Goal: Transaction & Acquisition: Purchase product/service

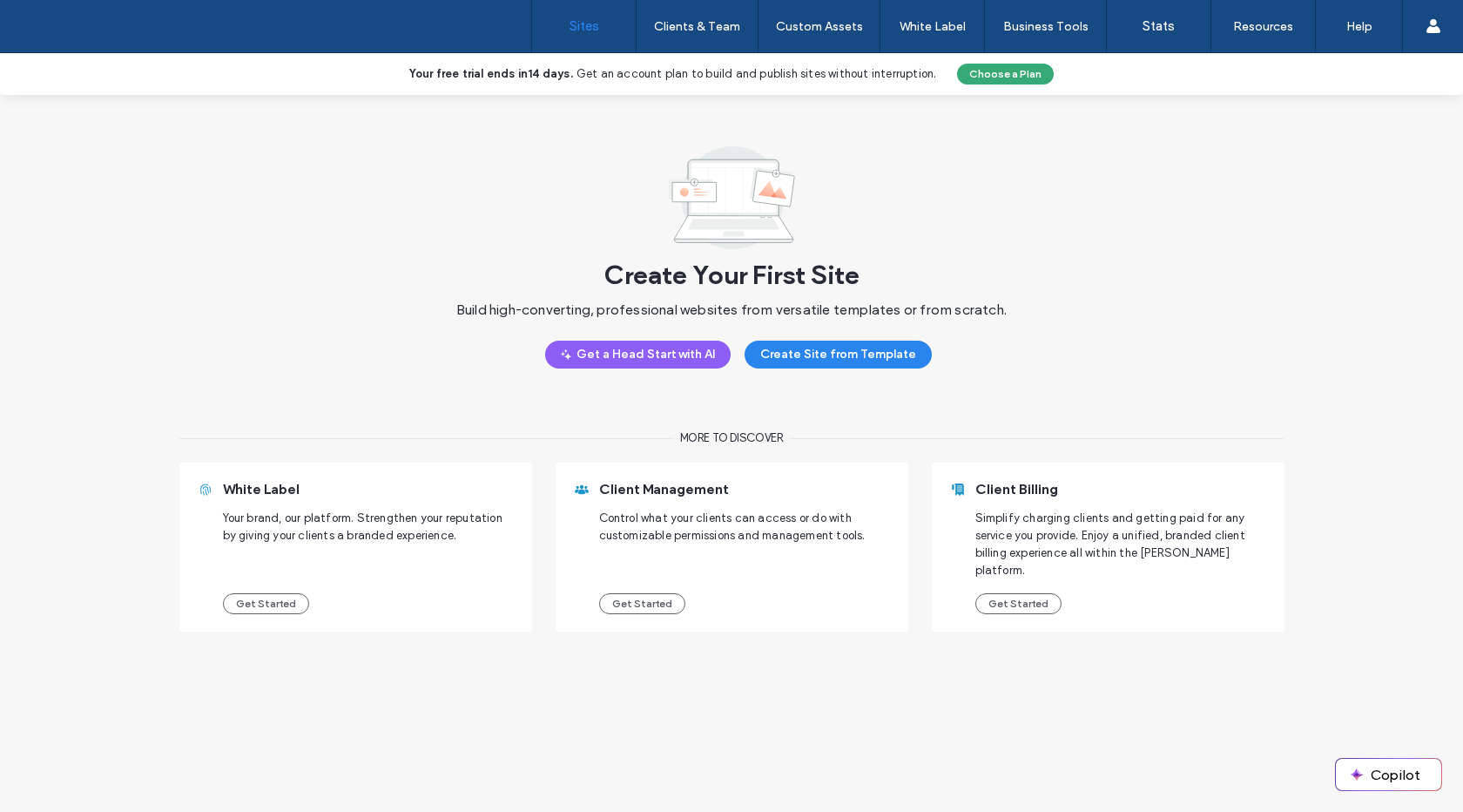
click at [993, 74] on button "Choose a Plan" at bounding box center [1006, 74] width 96 height 21
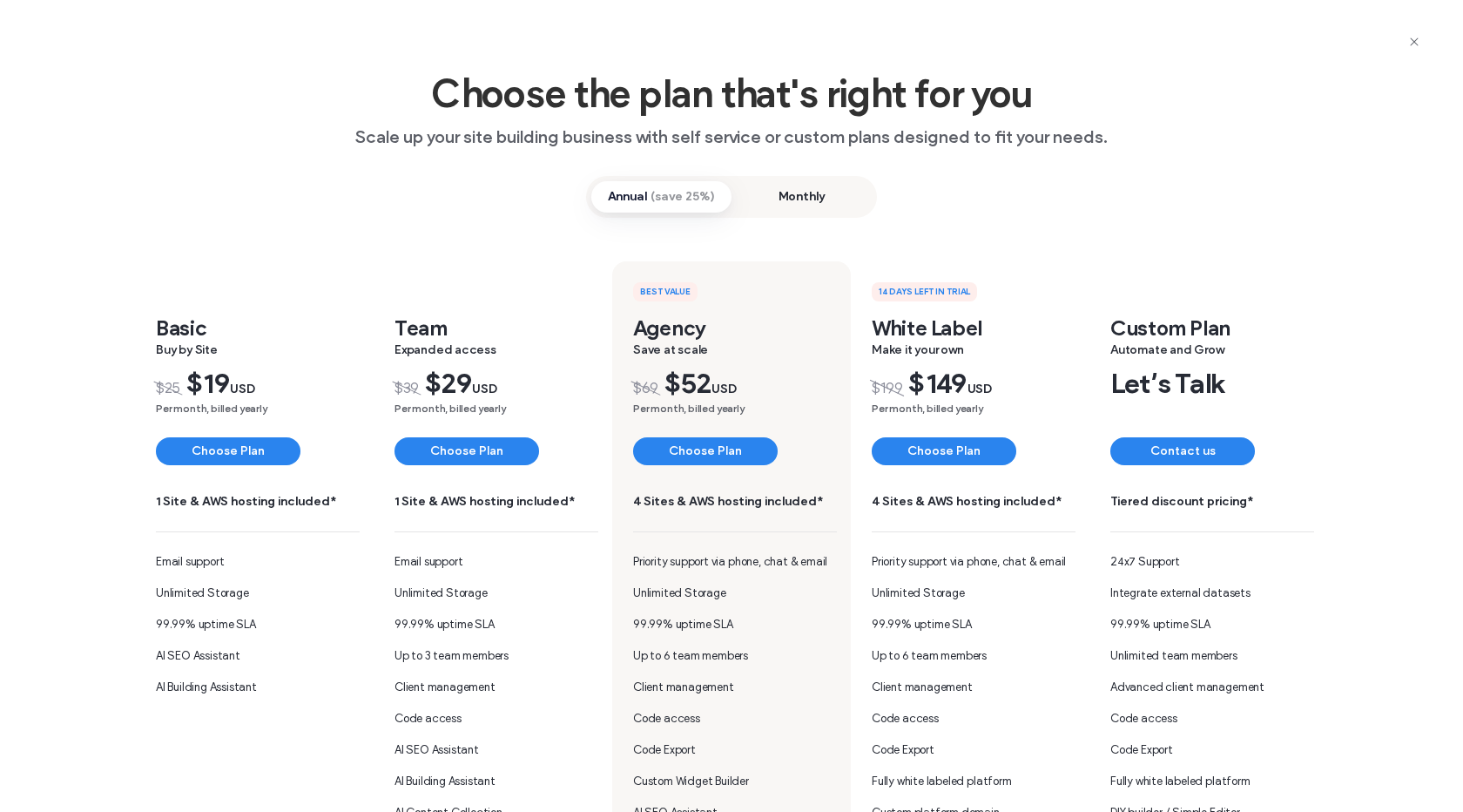
drag, startPoint x: 776, startPoint y: 199, endPoint x: 773, endPoint y: 208, distance: 9.5
click at [777, 199] on span "Monthly" at bounding box center [802, 196] width 140 height 31
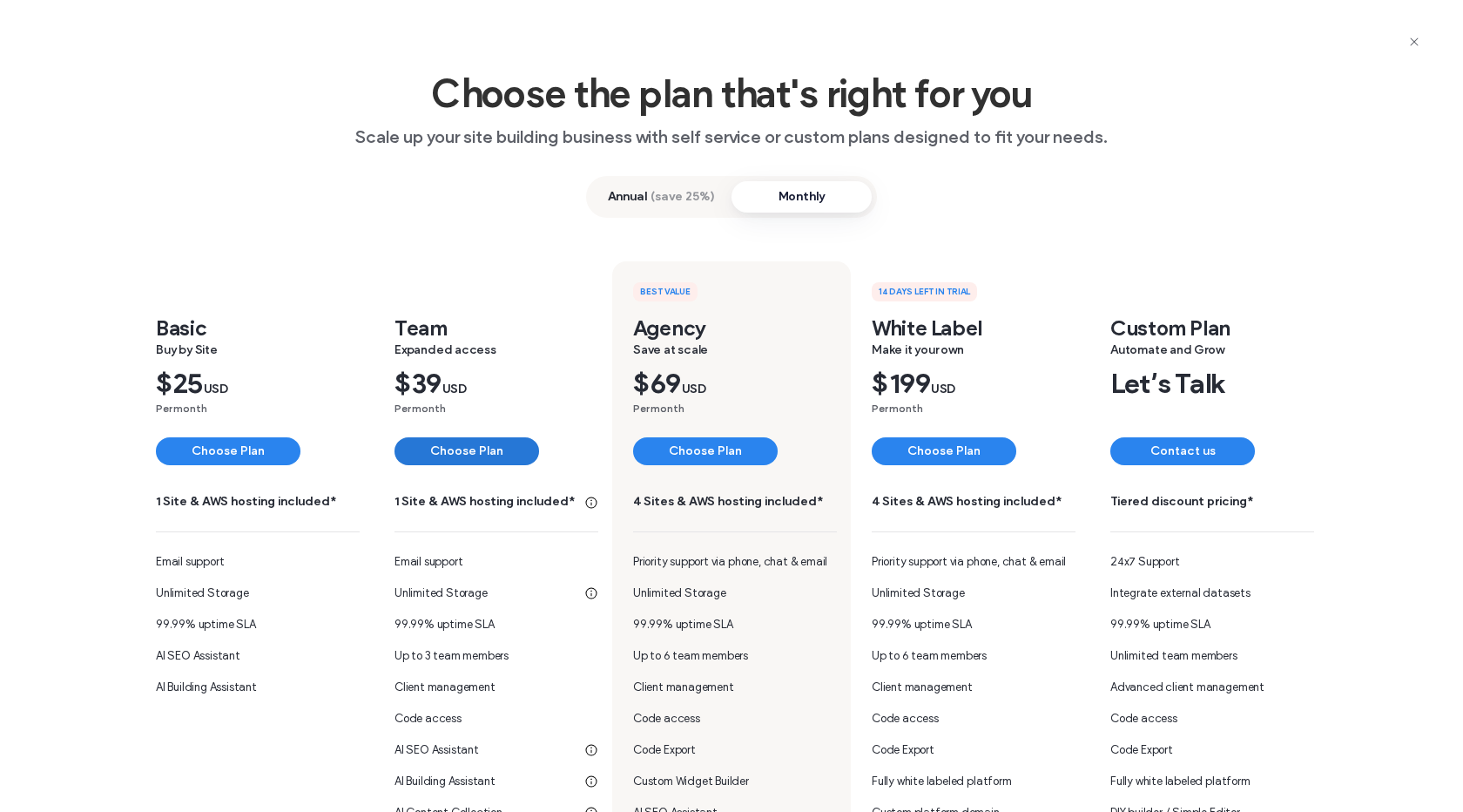
click at [489, 456] on button "Choose Plan" at bounding box center [466, 451] width 145 height 28
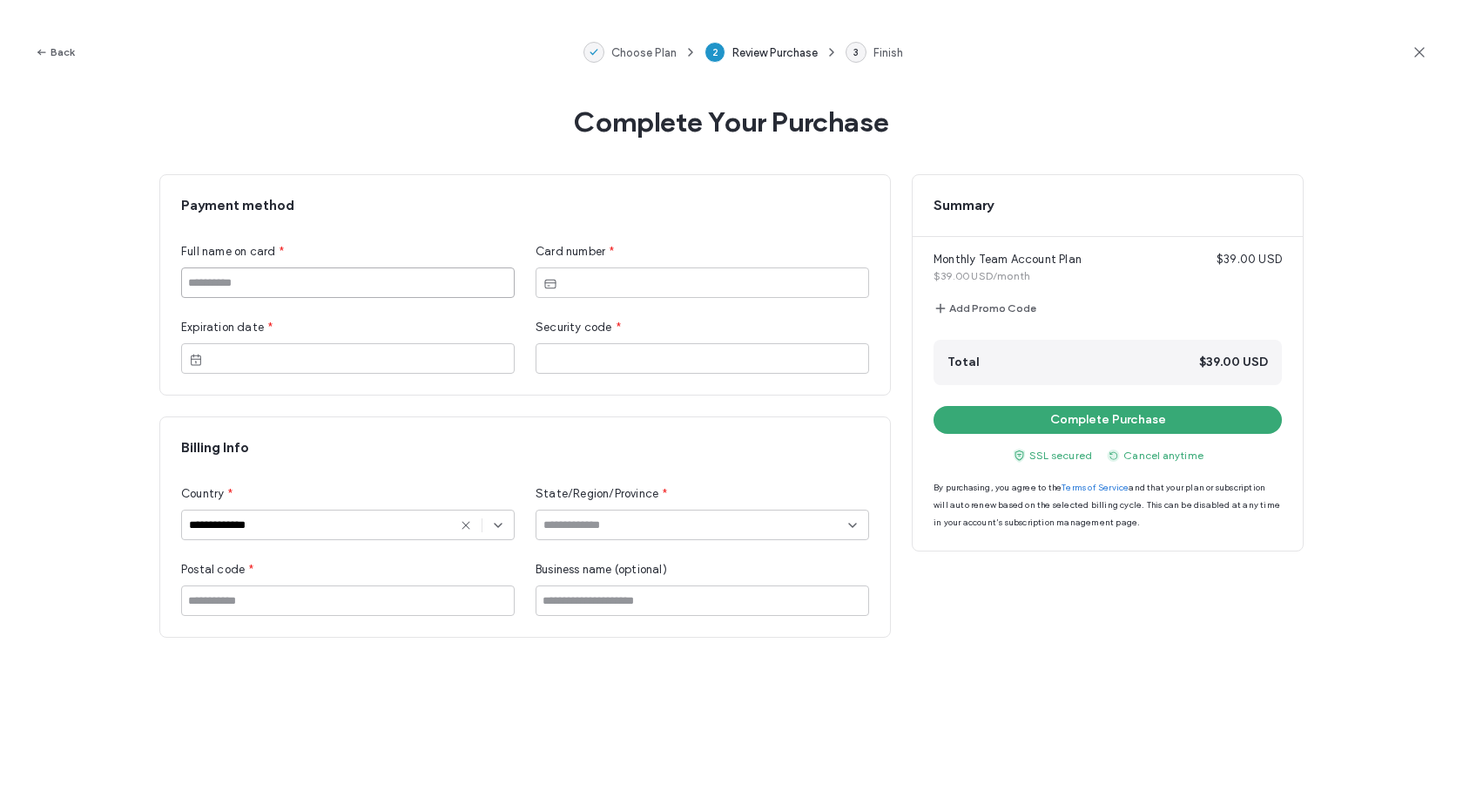
click at [436, 278] on input at bounding box center [347, 283] width 334 height 31
type input "*********"
click at [624, 276] on iframe at bounding box center [713, 284] width 297 height 15
drag, startPoint x: 349, startPoint y: 282, endPoint x: 90, endPoint y: 276, distance: 259.1
click at [89, 276] on div "**********" at bounding box center [731, 458] width 1463 height 707
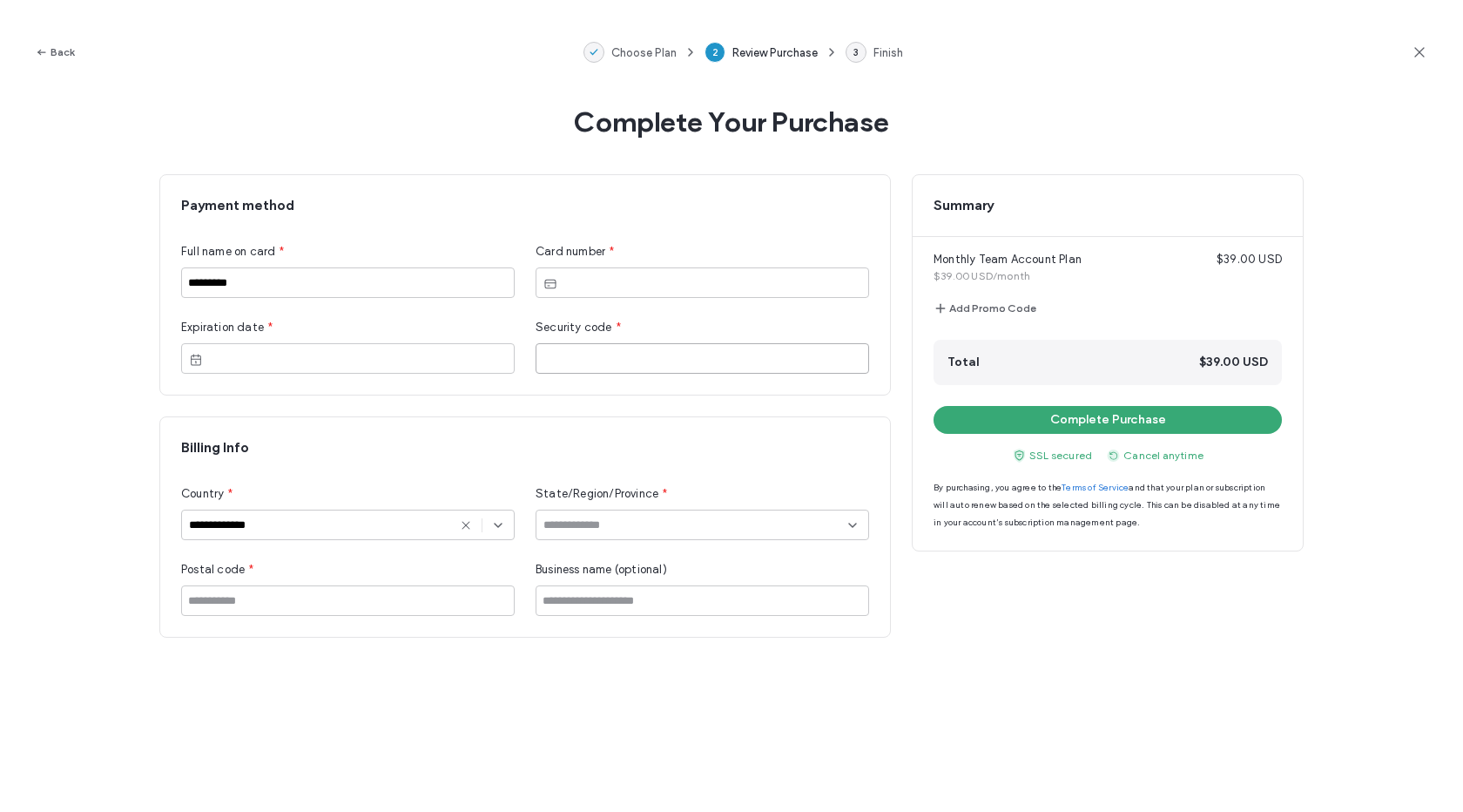
click at [594, 528] on input at bounding box center [696, 525] width 305 height 14
click at [581, 611] on div "Alaska" at bounding box center [702, 617] width 332 height 31
type input "******"
click at [459, 521] on icon at bounding box center [466, 525] width 14 height 14
click at [407, 525] on input at bounding box center [341, 525] width 305 height 14
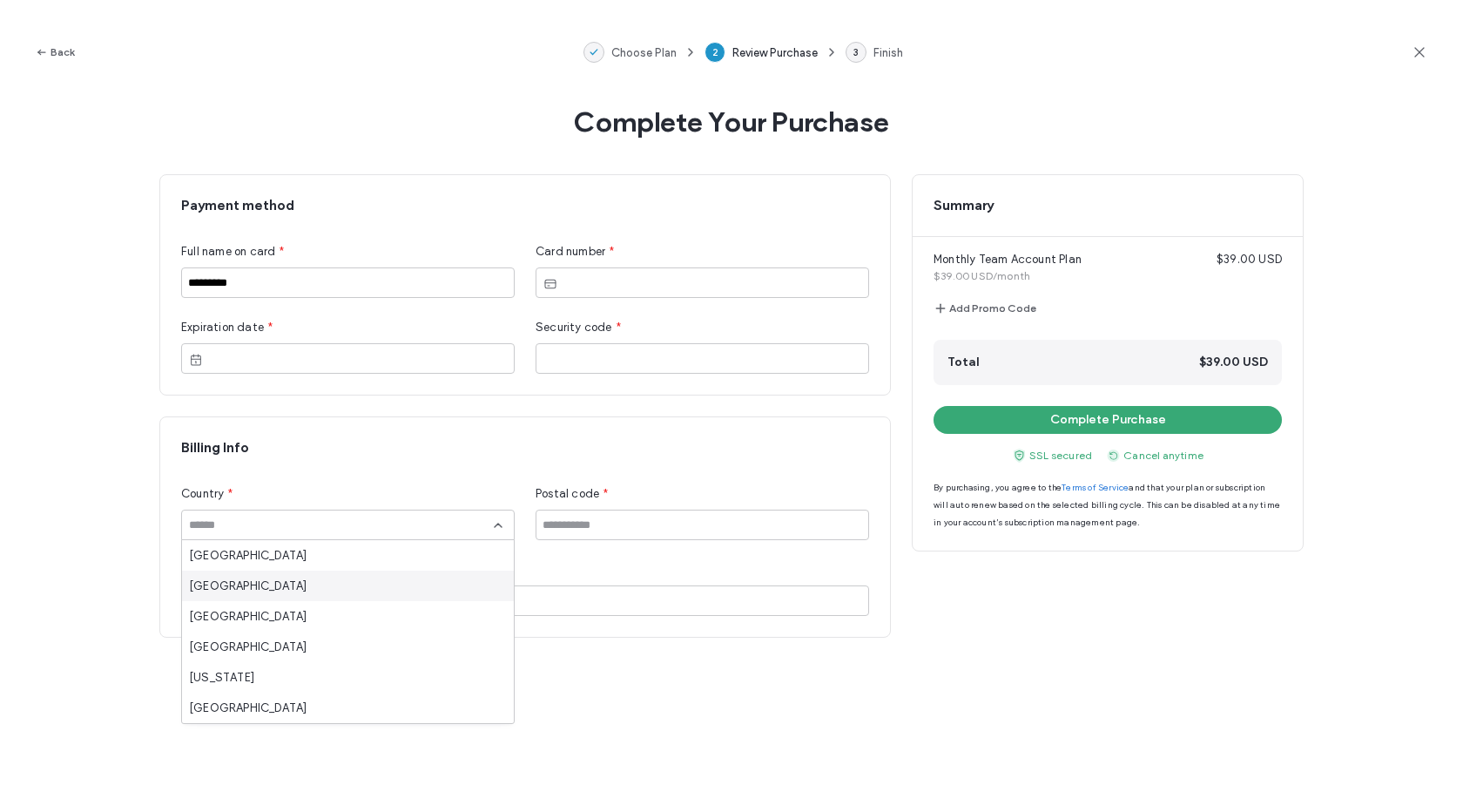
click at [393, 596] on div "Aland Islands" at bounding box center [347, 586] width 332 height 31
type input "**********"
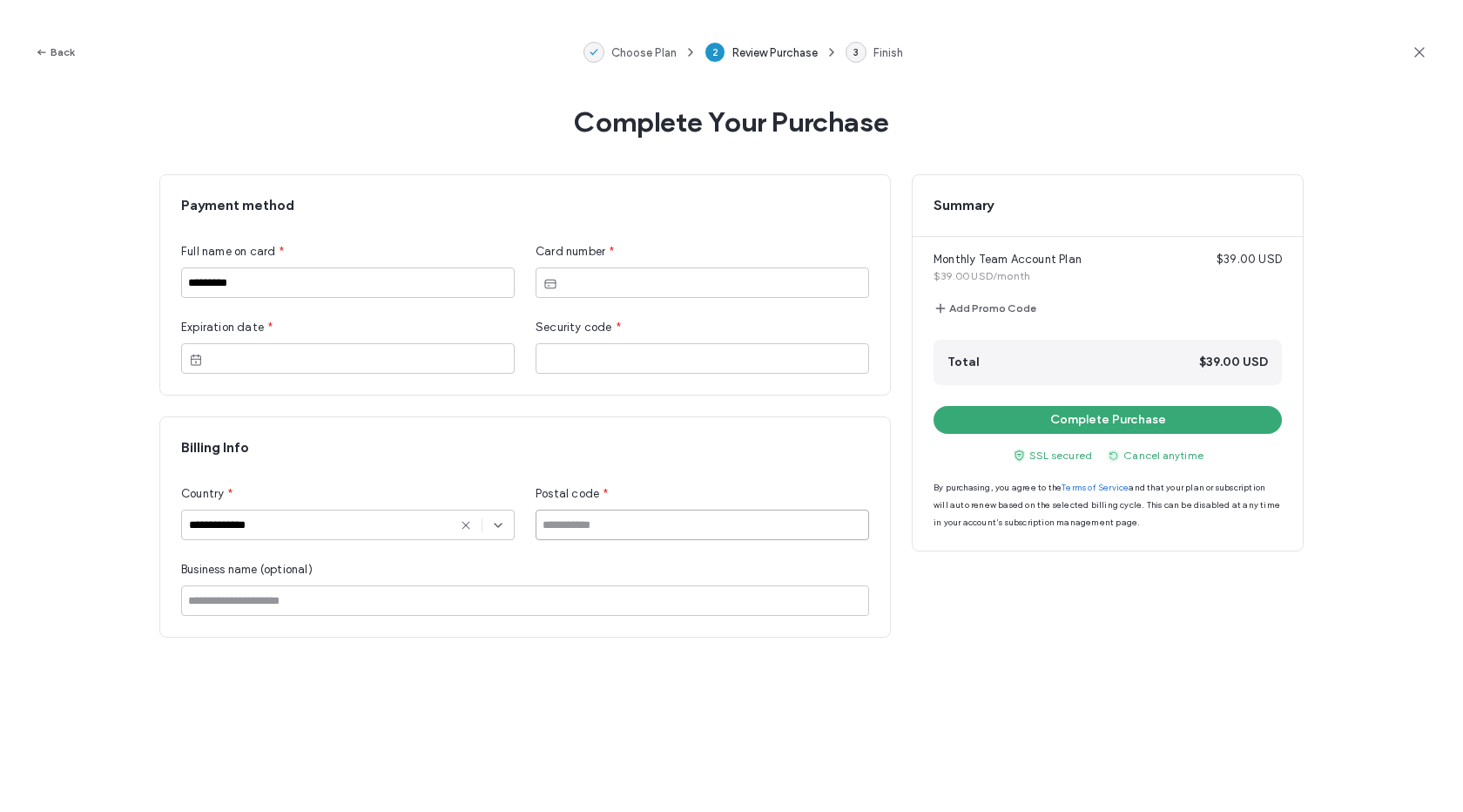
click at [596, 527] on input at bounding box center [702, 525] width 334 height 31
type input "******"
click at [1137, 610] on div "**********" at bounding box center [731, 406] width 1145 height 464
click at [1089, 412] on button "Complete Purchase" at bounding box center [1107, 419] width 348 height 28
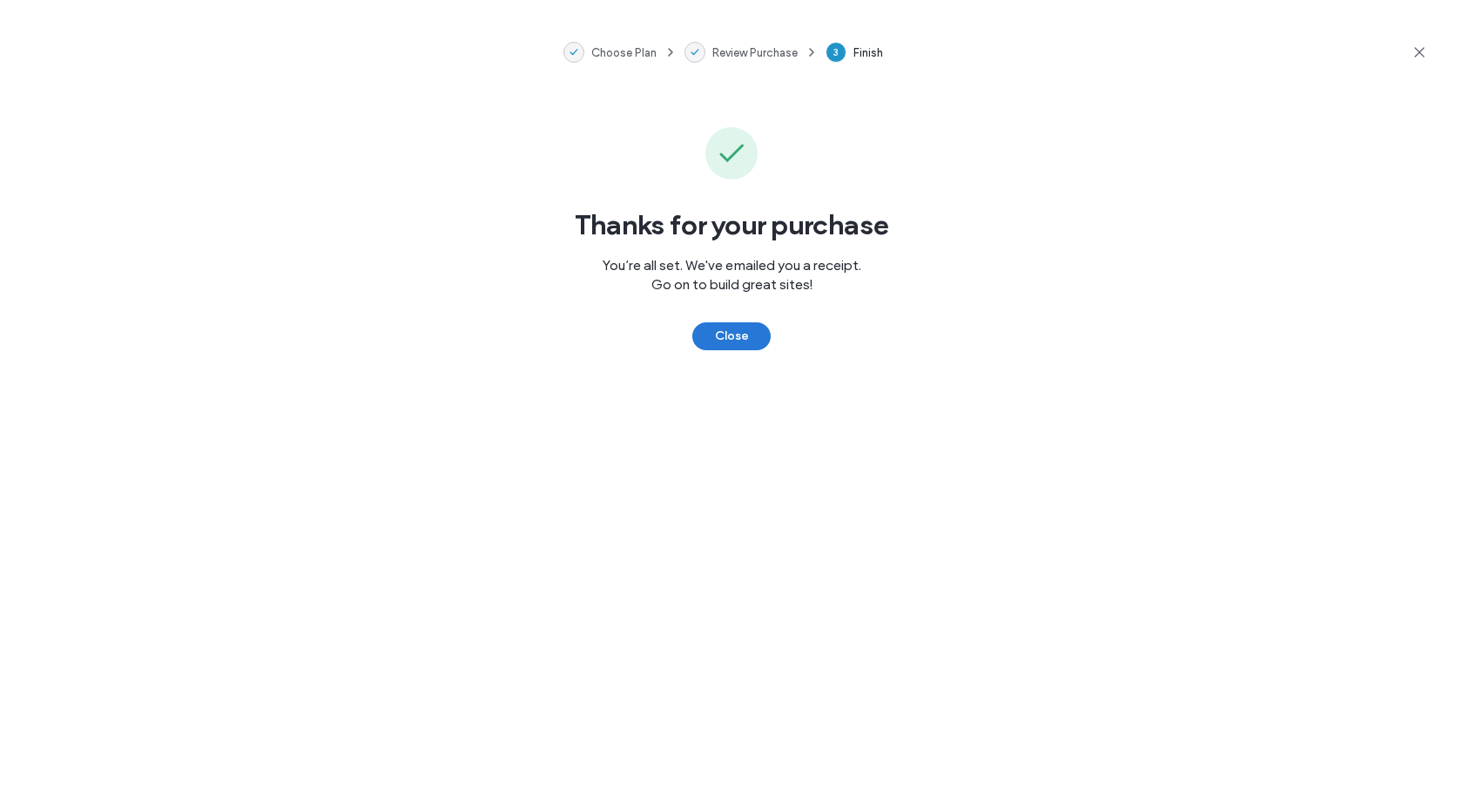
click at [730, 344] on button "Close" at bounding box center [732, 336] width 78 height 28
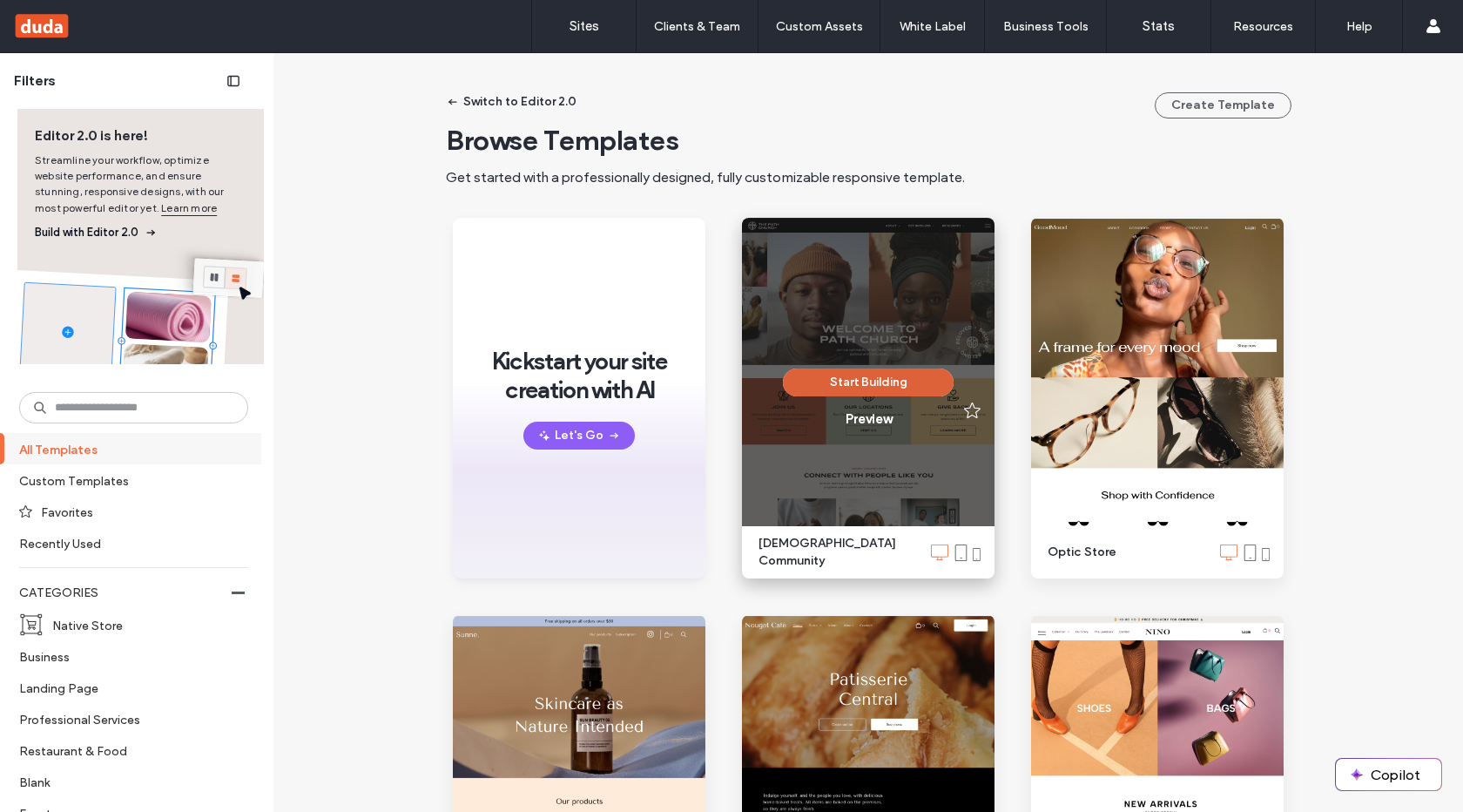
click at [843, 383] on button "Start Building" at bounding box center [868, 382] width 171 height 28
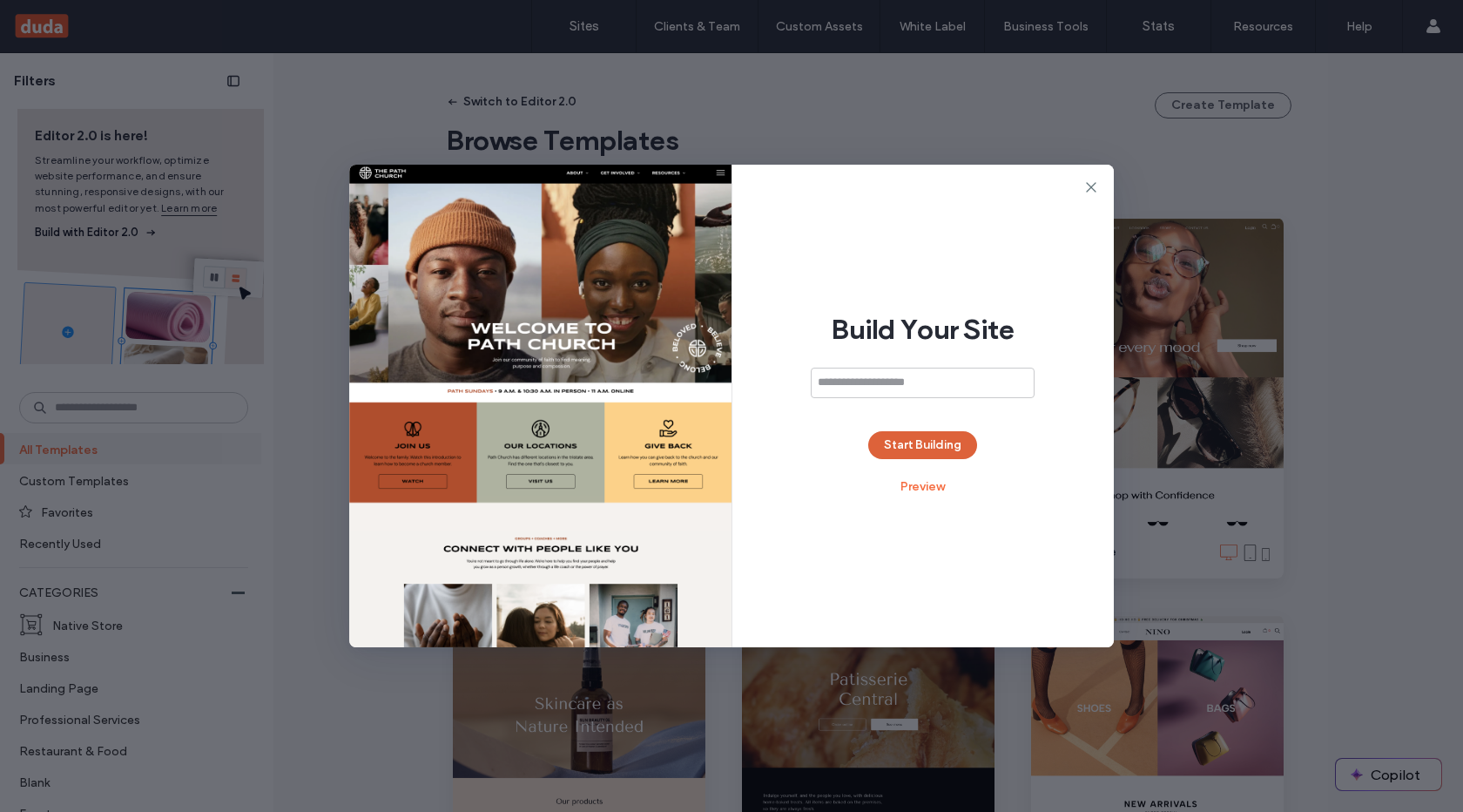
click at [897, 438] on button "Start Building" at bounding box center [923, 445] width 109 height 28
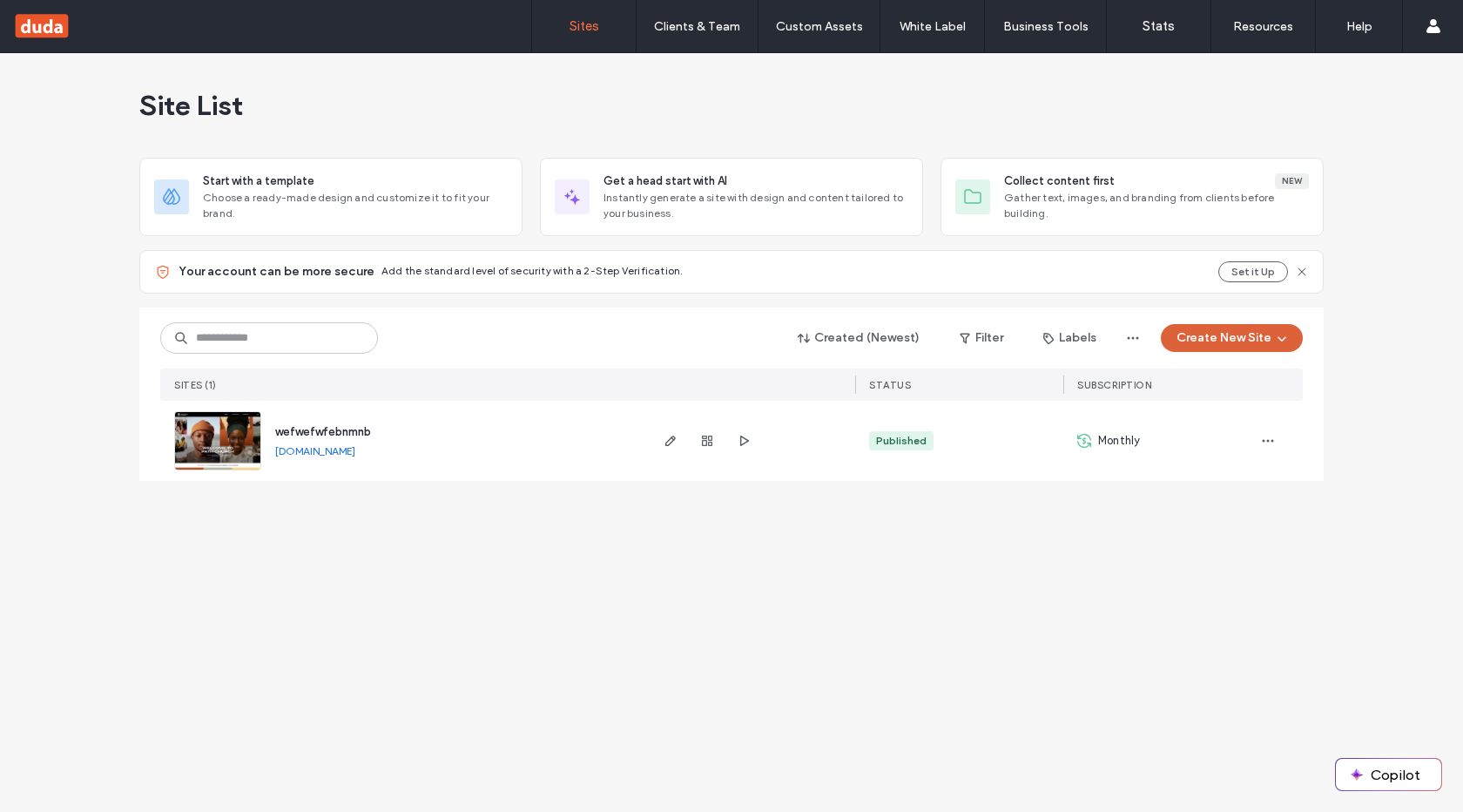
click at [1206, 335] on button "Create New Site" at bounding box center [1232, 337] width 142 height 28
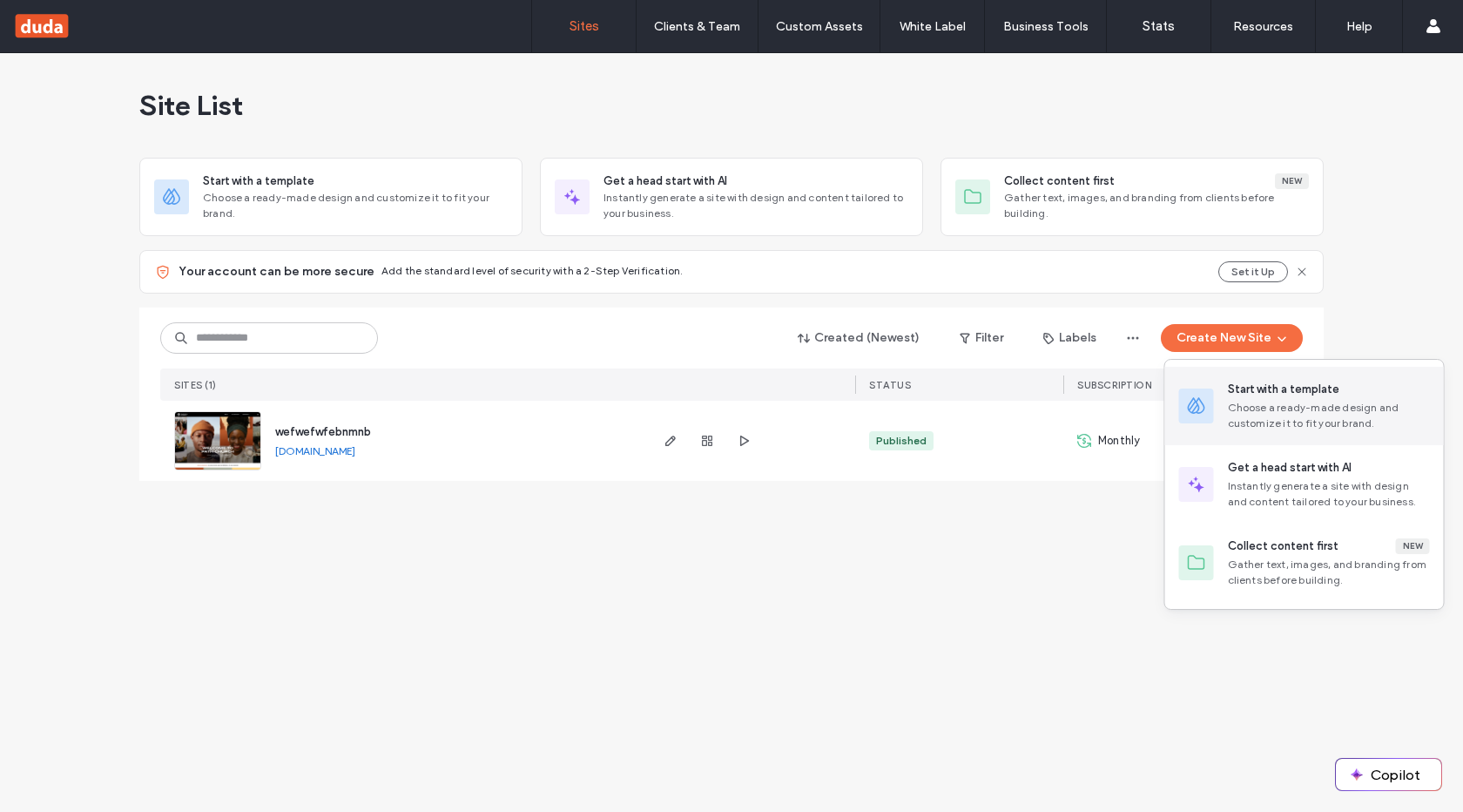
click at [1228, 383] on div "Start with a template" at bounding box center [1284, 389] width 112 height 17
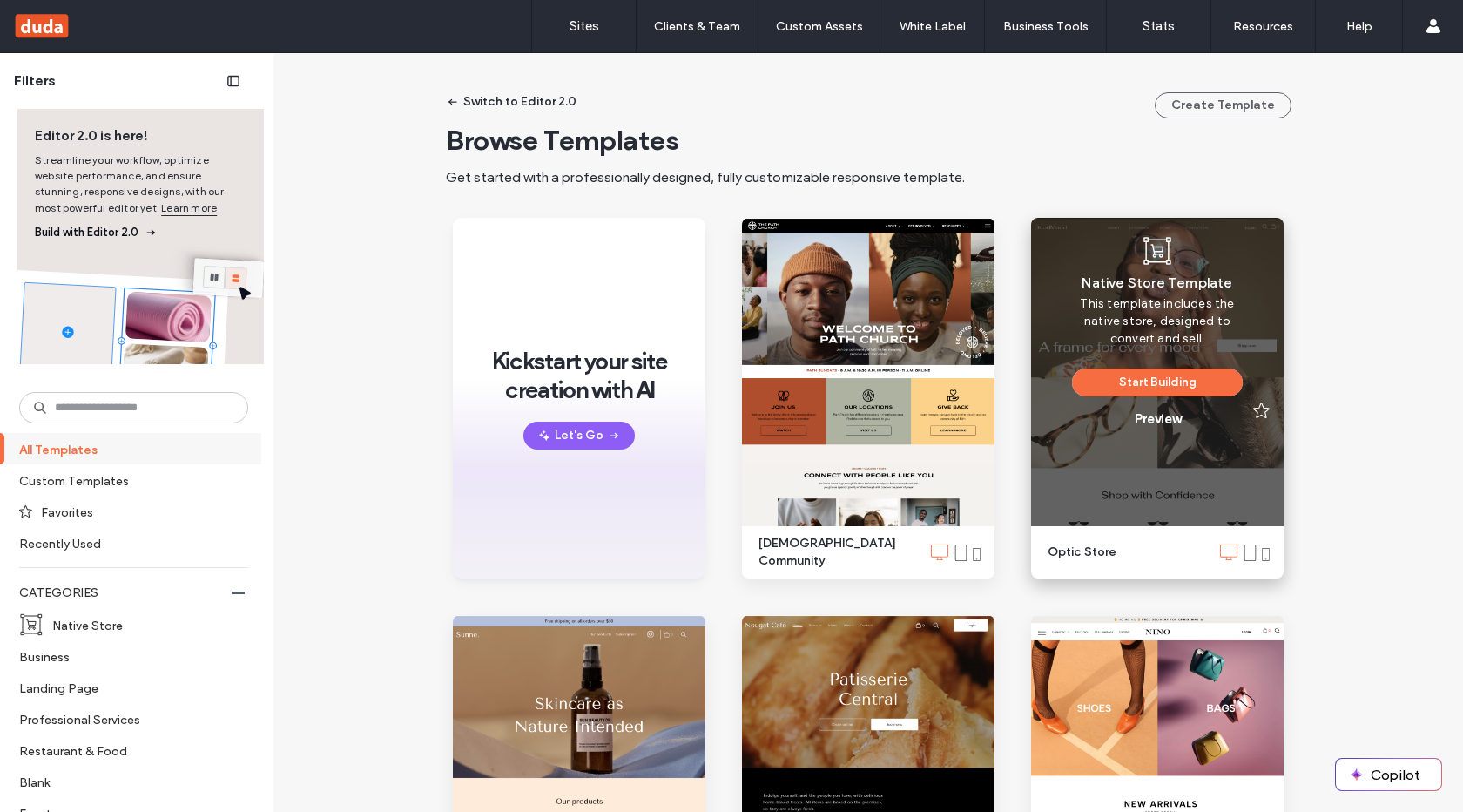
click at [1132, 398] on div "Native Store Template This template includes the native store, designed to conv…" at bounding box center [1157, 397] width 171 height 59
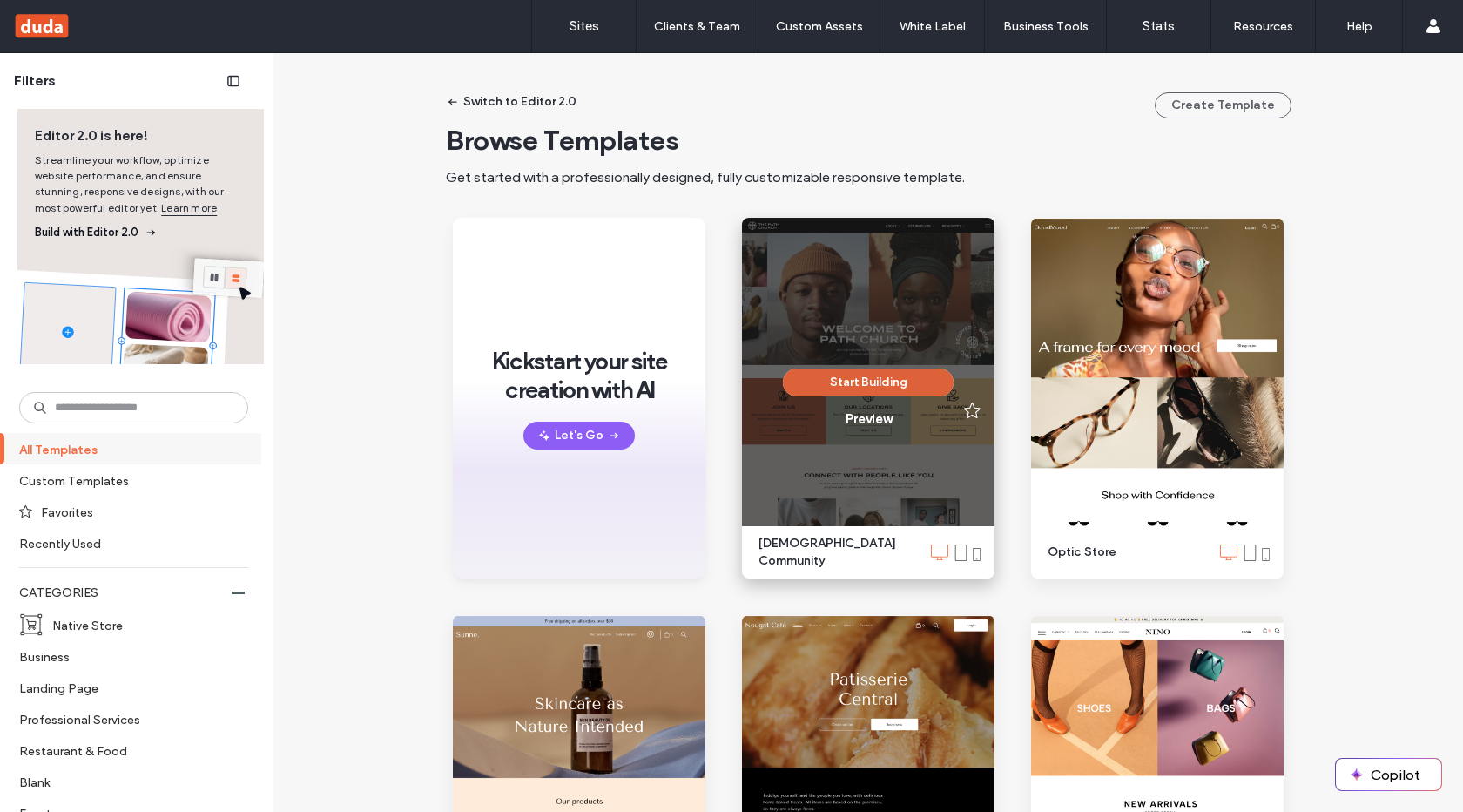
click at [902, 387] on button "Start Building" at bounding box center [868, 382] width 171 height 28
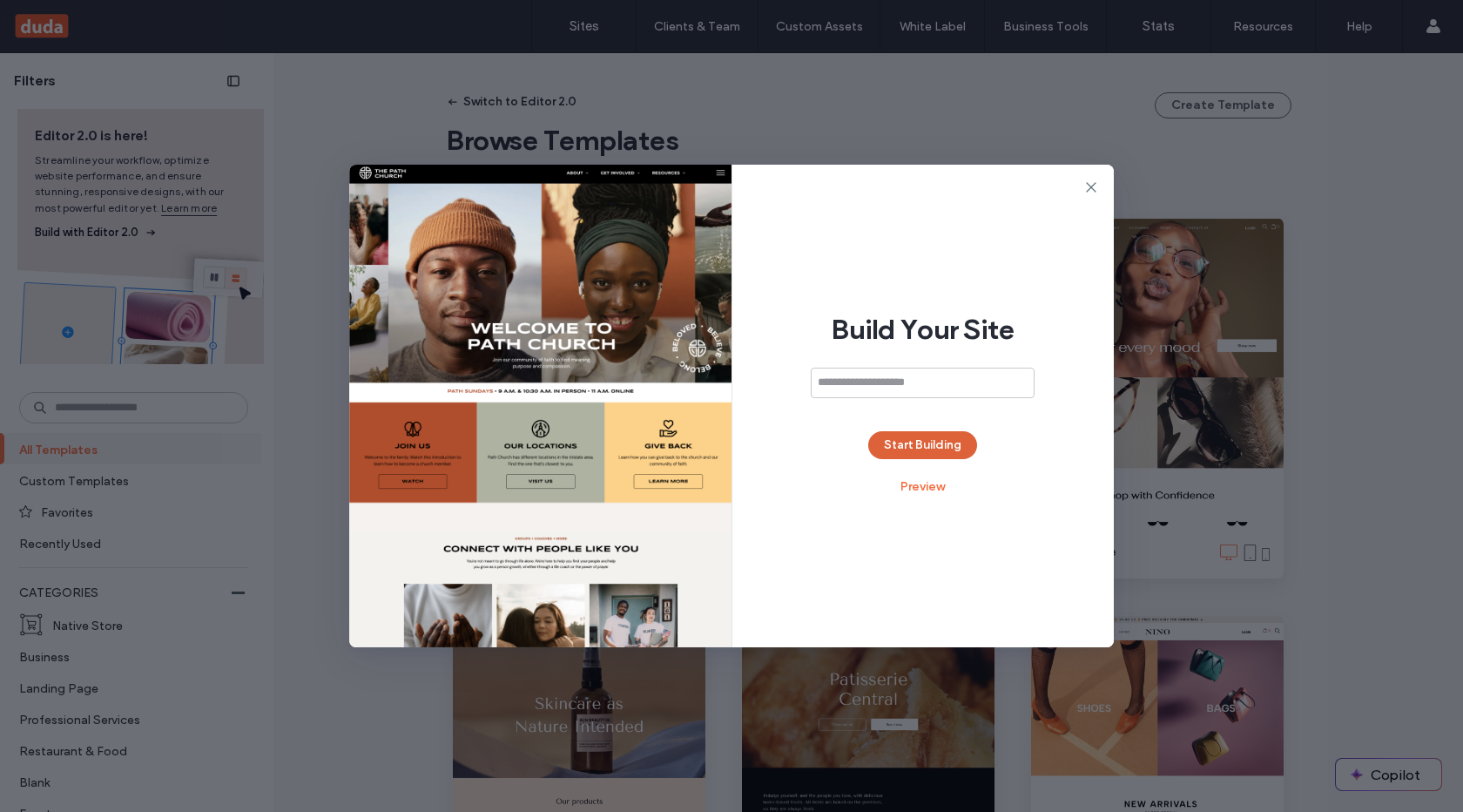
click at [914, 452] on button "Start Building" at bounding box center [923, 445] width 109 height 28
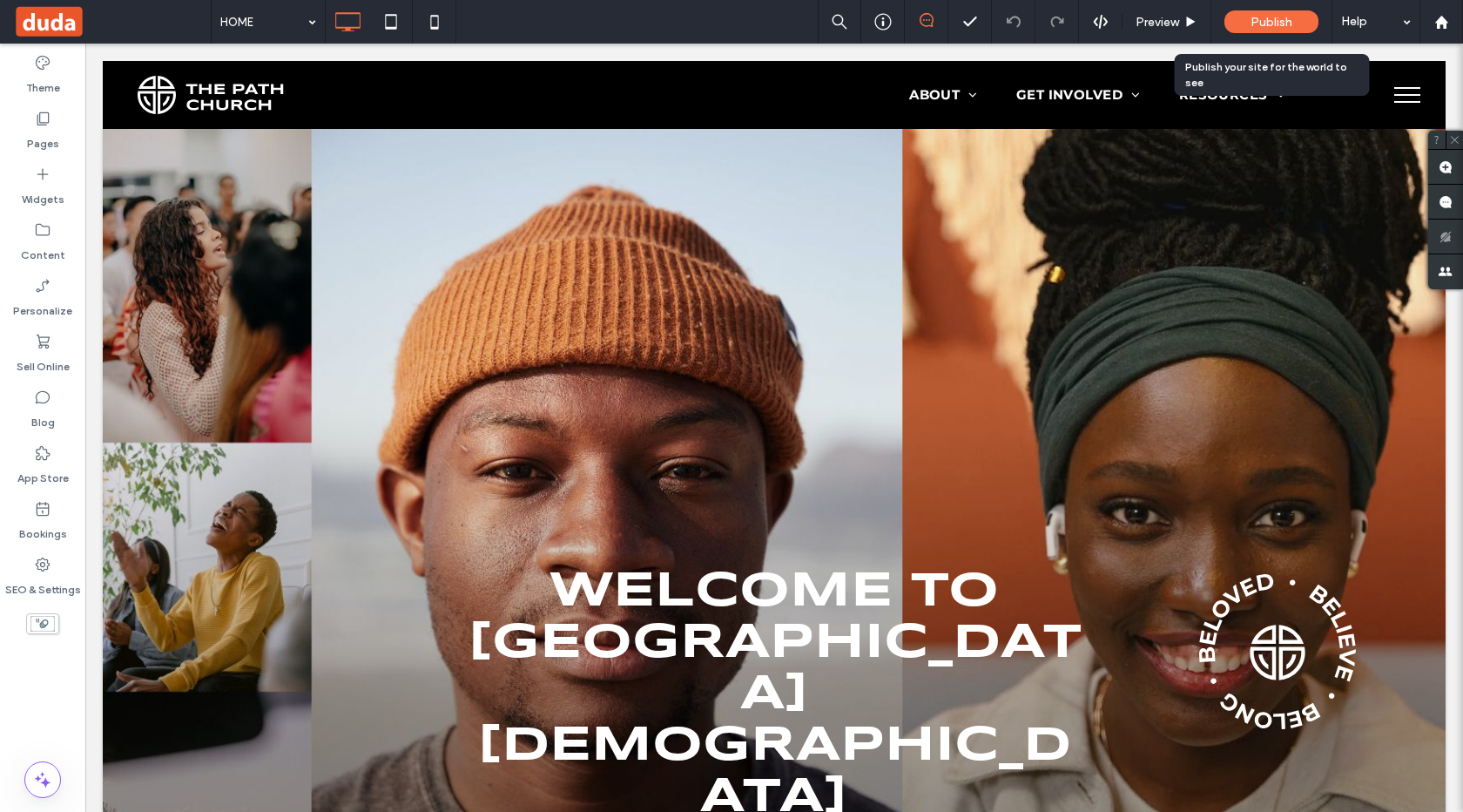
click at [1254, 22] on span "Publish" at bounding box center [1272, 22] width 42 height 15
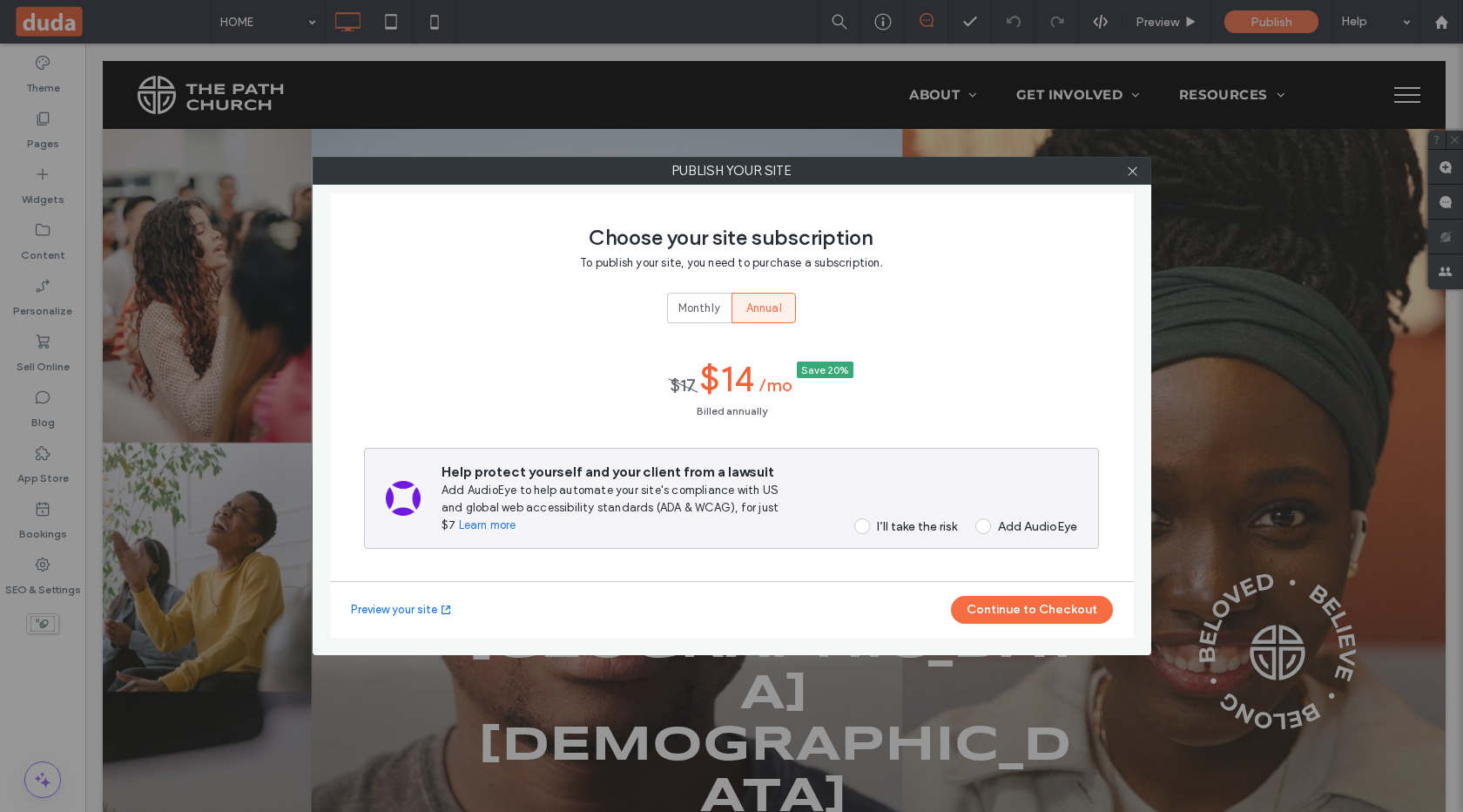
click at [916, 521] on div "I’ll take the risk" at bounding box center [917, 526] width 80 height 15
click at [1012, 605] on button "Continue to Checkout" at bounding box center [1032, 609] width 162 height 28
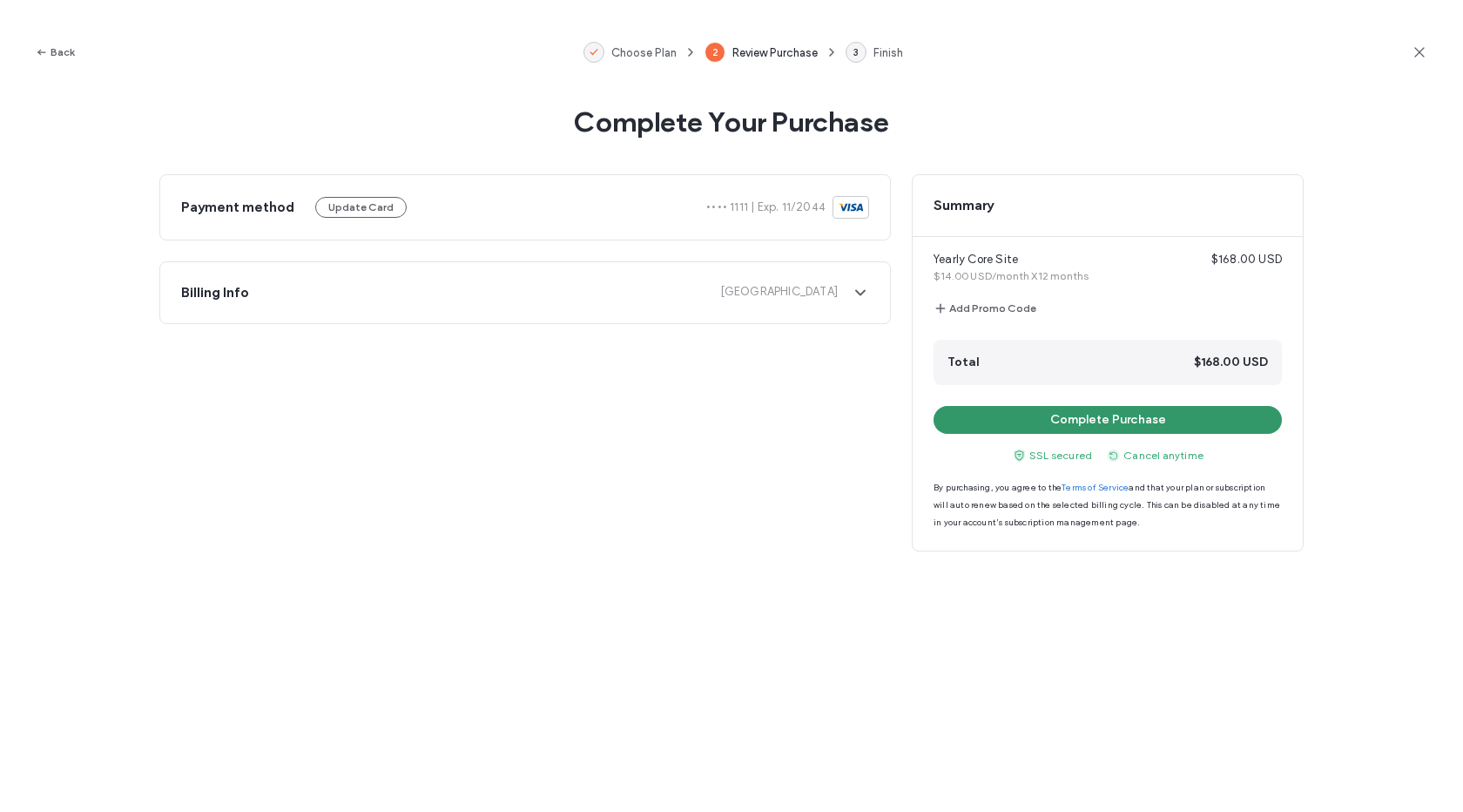
click at [1063, 414] on button "Complete Purchase" at bounding box center [1107, 419] width 348 height 28
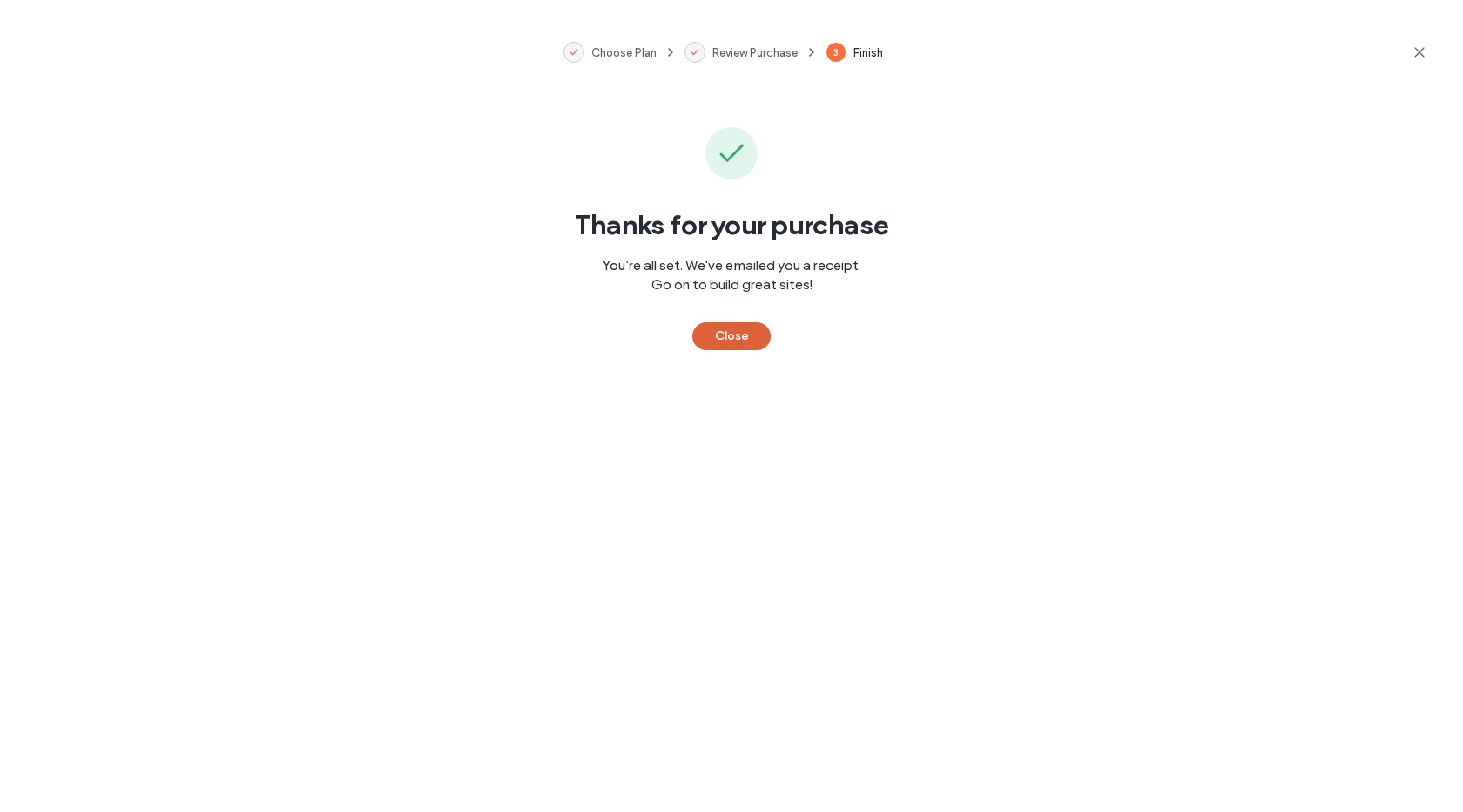
click at [753, 341] on button "Close" at bounding box center [732, 336] width 78 height 28
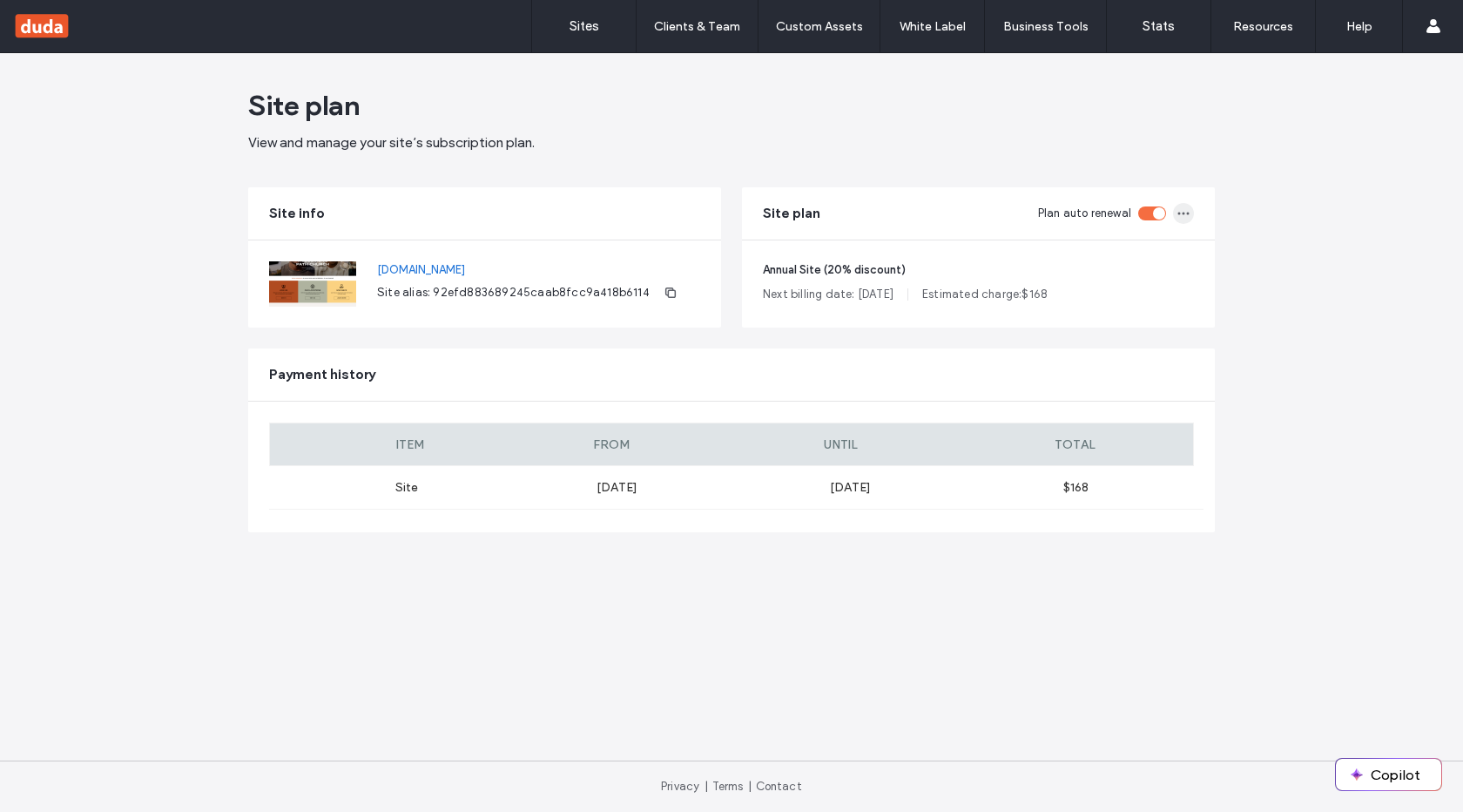
click at [1186, 210] on icon "button" at bounding box center [1183, 213] width 14 height 14
